Goal: Information Seeking & Learning: Learn about a topic

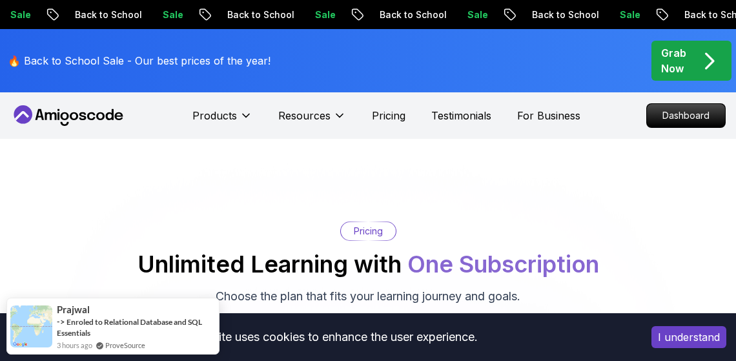
click at [675, 61] on p "Grab Now" at bounding box center [673, 60] width 25 height 31
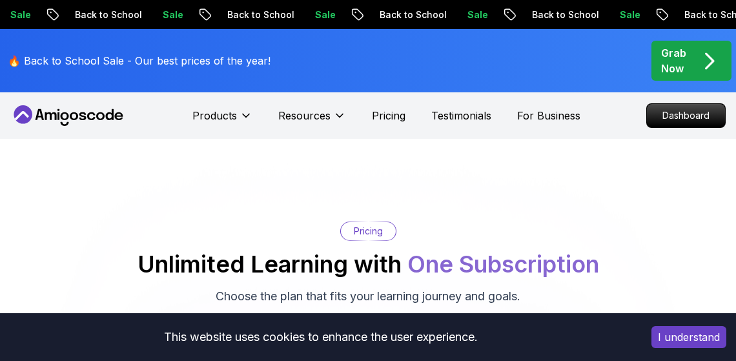
click at [694, 66] on div "Grab Now" at bounding box center [691, 60] width 61 height 31
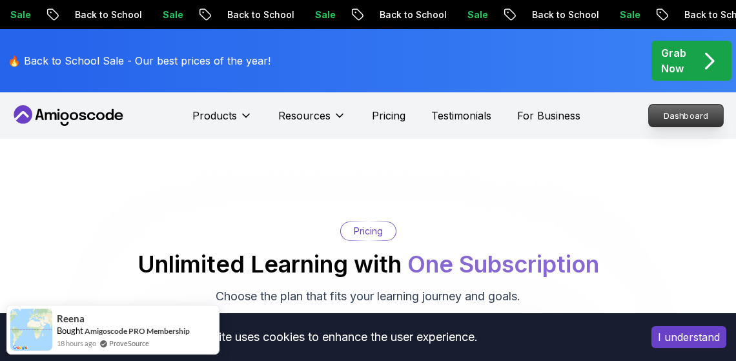
click at [679, 110] on p "Dashboard" at bounding box center [686, 116] width 74 height 22
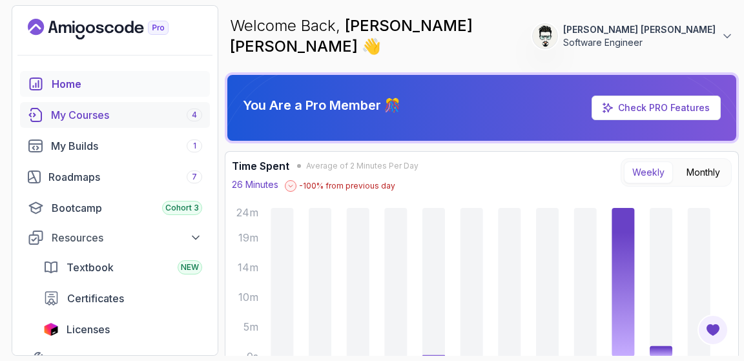
click at [94, 116] on div "My Courses 4" at bounding box center [126, 114] width 151 height 15
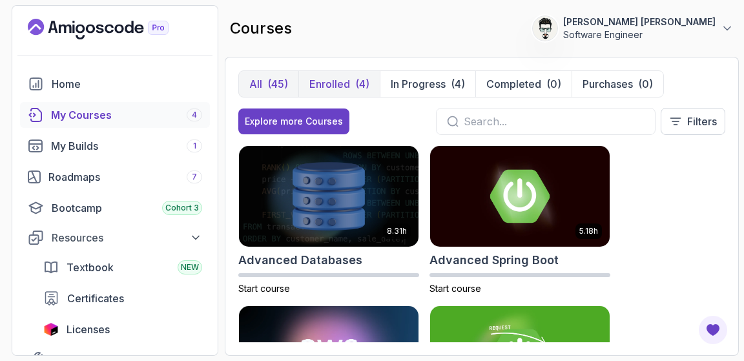
click at [334, 86] on p "Enrolled" at bounding box center [329, 83] width 41 height 15
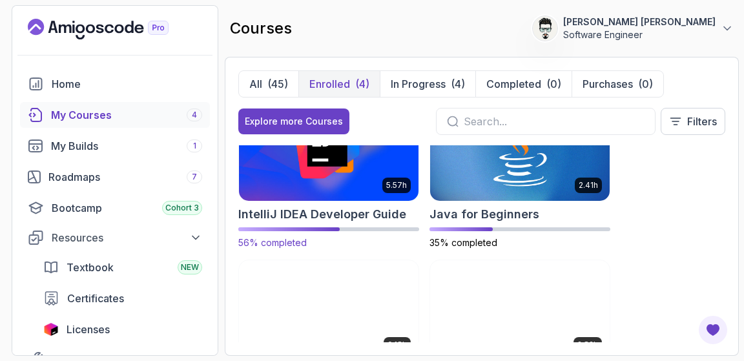
scroll to position [127, 0]
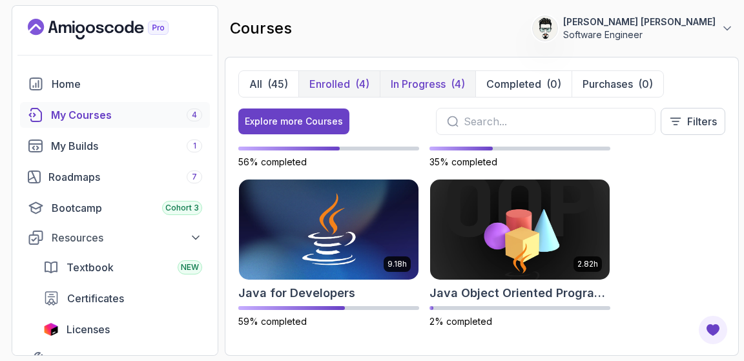
click at [422, 88] on p "In Progress" at bounding box center [417, 83] width 55 height 15
click at [416, 86] on p "In Progress" at bounding box center [417, 83] width 55 height 15
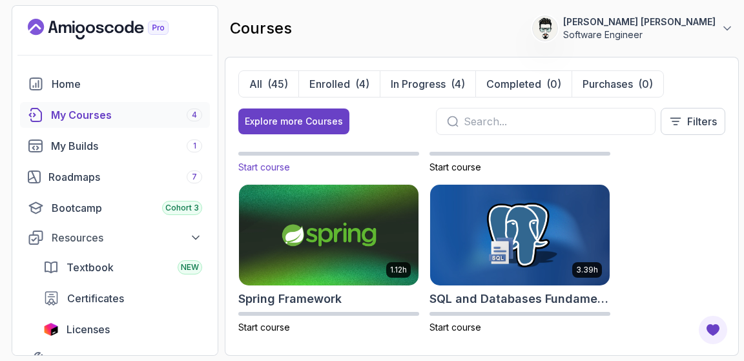
scroll to position [3481, 0]
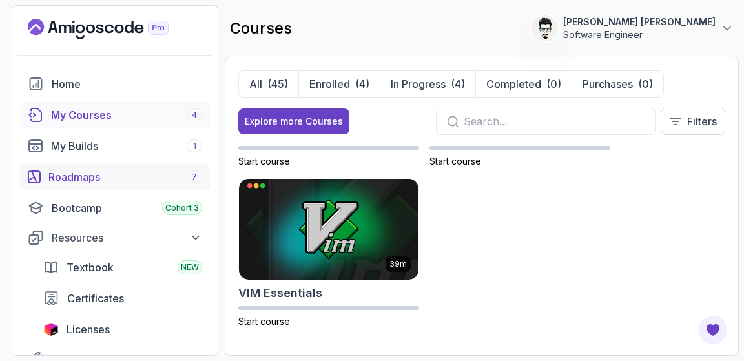
click at [87, 174] on div "Roadmaps 7" at bounding box center [125, 176] width 154 height 15
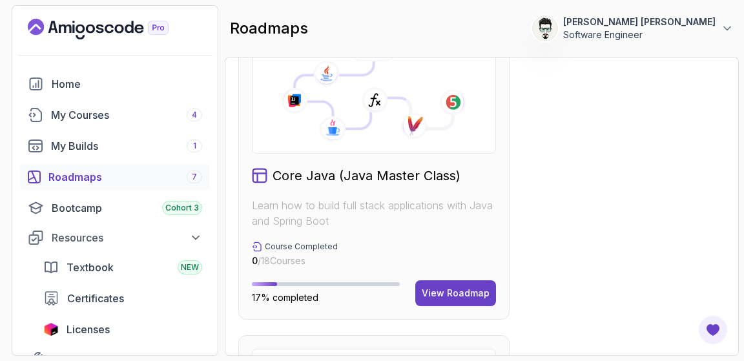
scroll to position [707, 0]
click at [440, 287] on div "View Roadmap" at bounding box center [455, 293] width 68 height 13
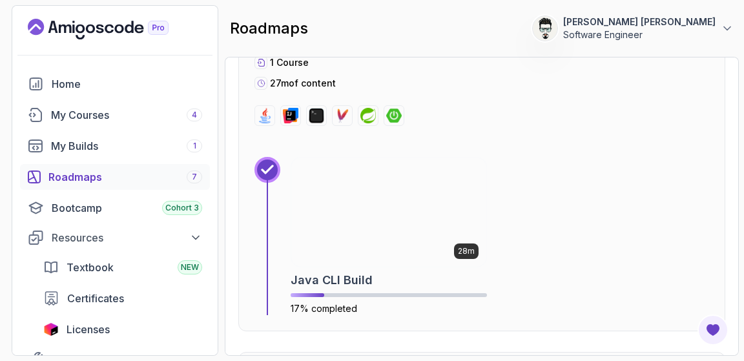
scroll to position [1970, 0]
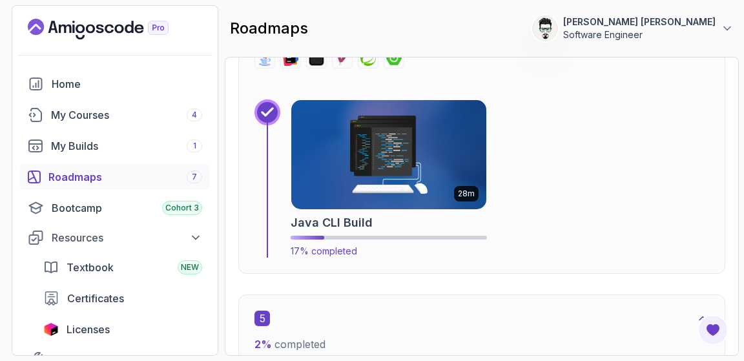
click at [325, 150] on img at bounding box center [388, 154] width 205 height 114
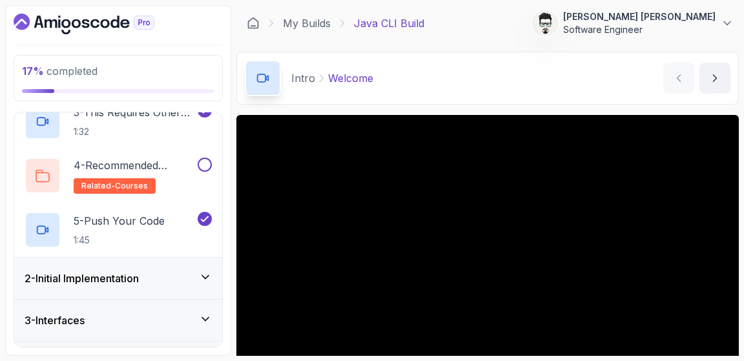
scroll to position [238, 0]
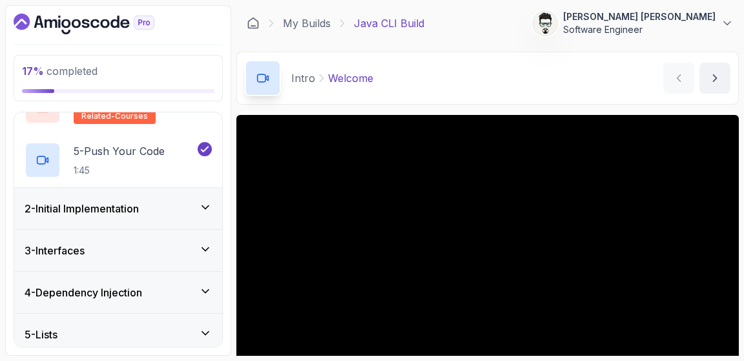
click at [134, 205] on h3 "2 - Initial Implementation" at bounding box center [82, 208] width 114 height 15
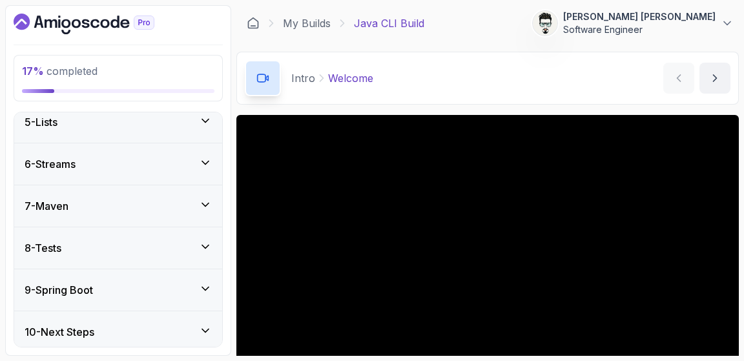
scroll to position [345, 0]
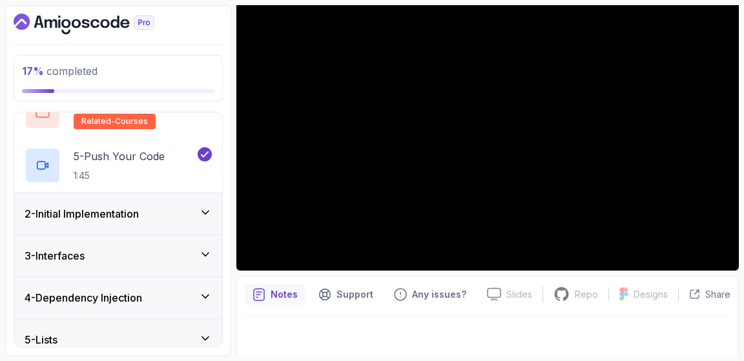
scroll to position [150, 0]
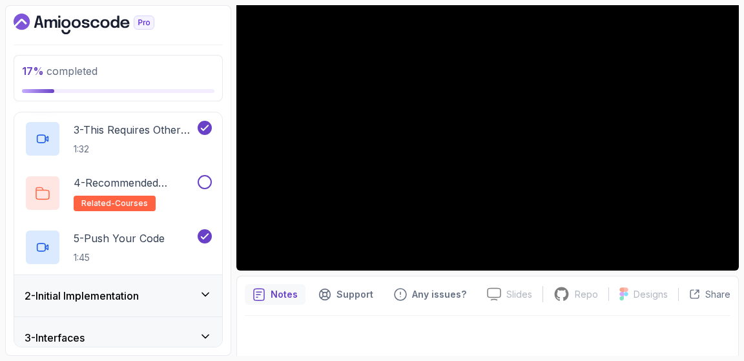
click at [125, 293] on h3 "2 - Initial Implementation" at bounding box center [82, 295] width 114 height 15
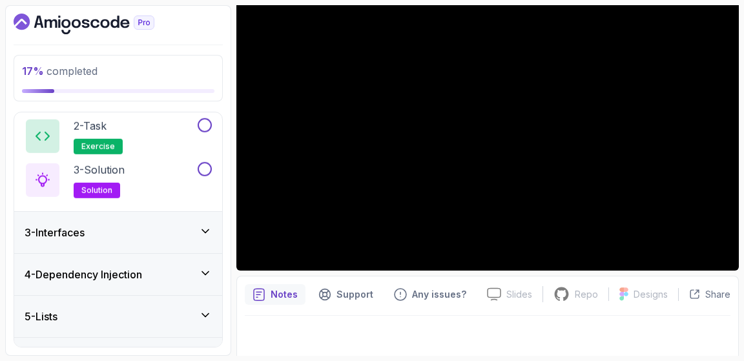
scroll to position [54, 0]
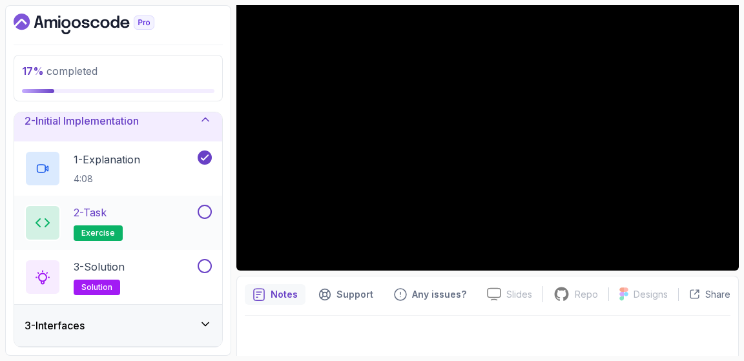
click at [127, 227] on div "2 - Task exercise" at bounding box center [110, 223] width 170 height 36
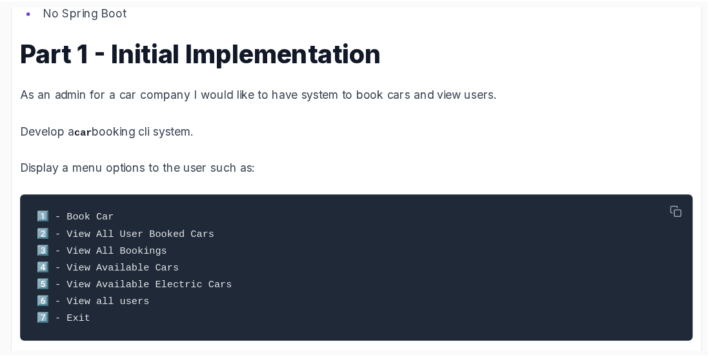
scroll to position [400, 0]
